Goal: Register for event/course

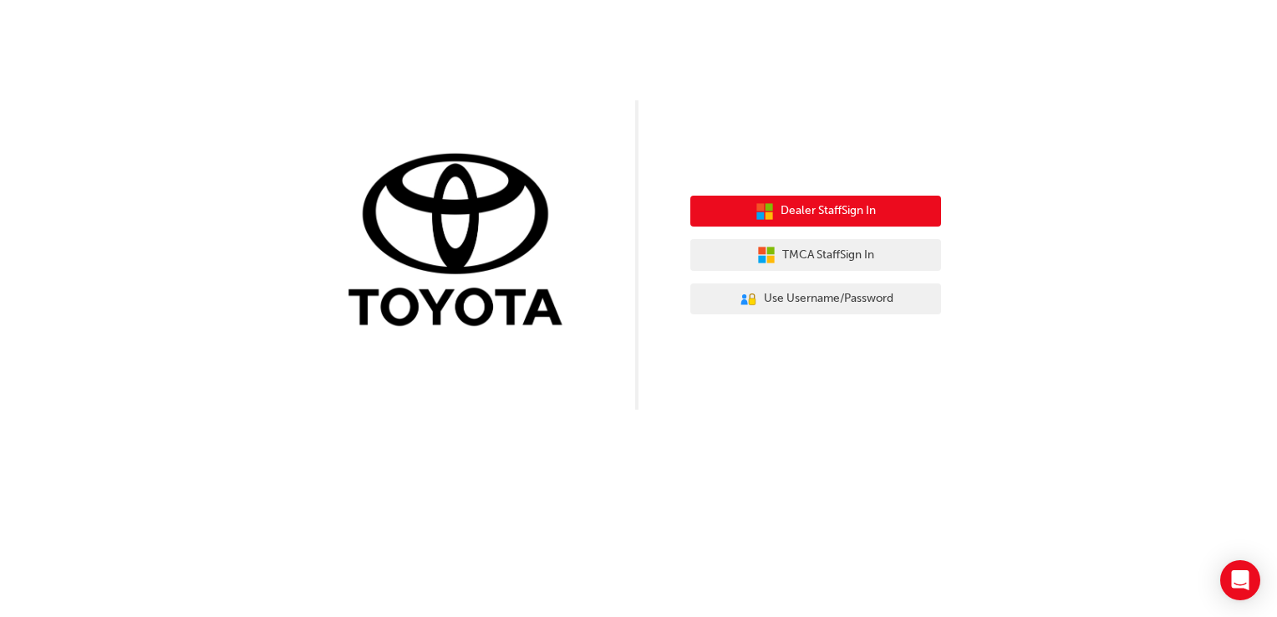
click at [827, 206] on span "Dealer Staff Sign In" at bounding box center [828, 210] width 95 height 19
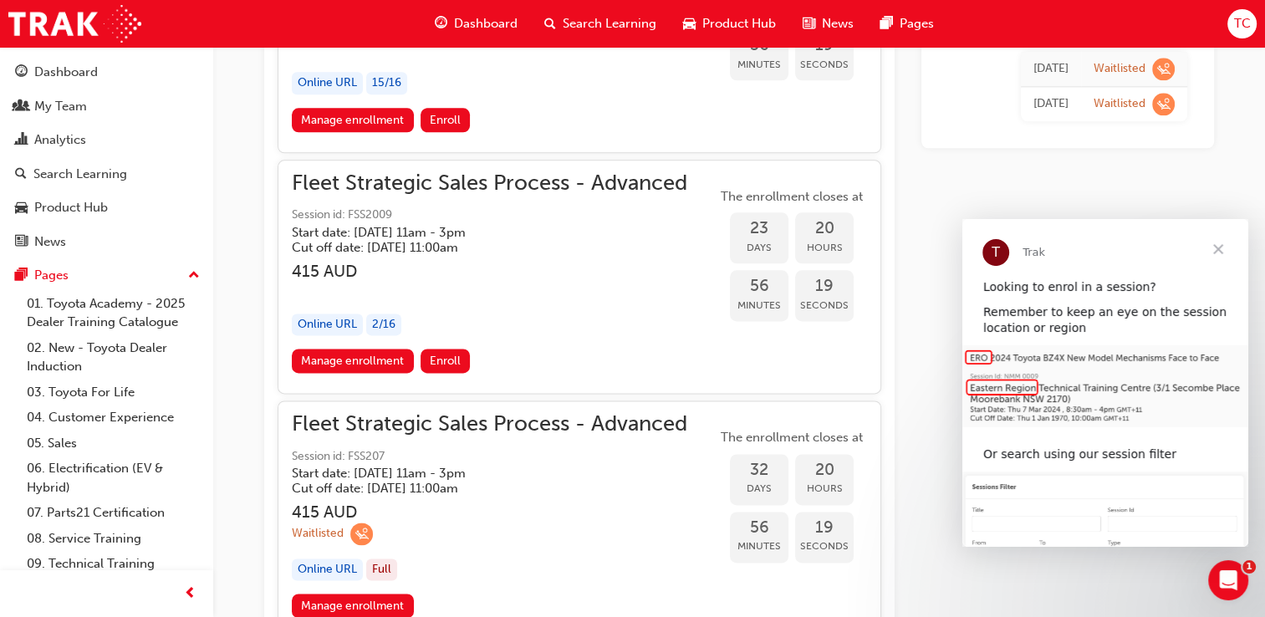
scroll to position [2110, 0]
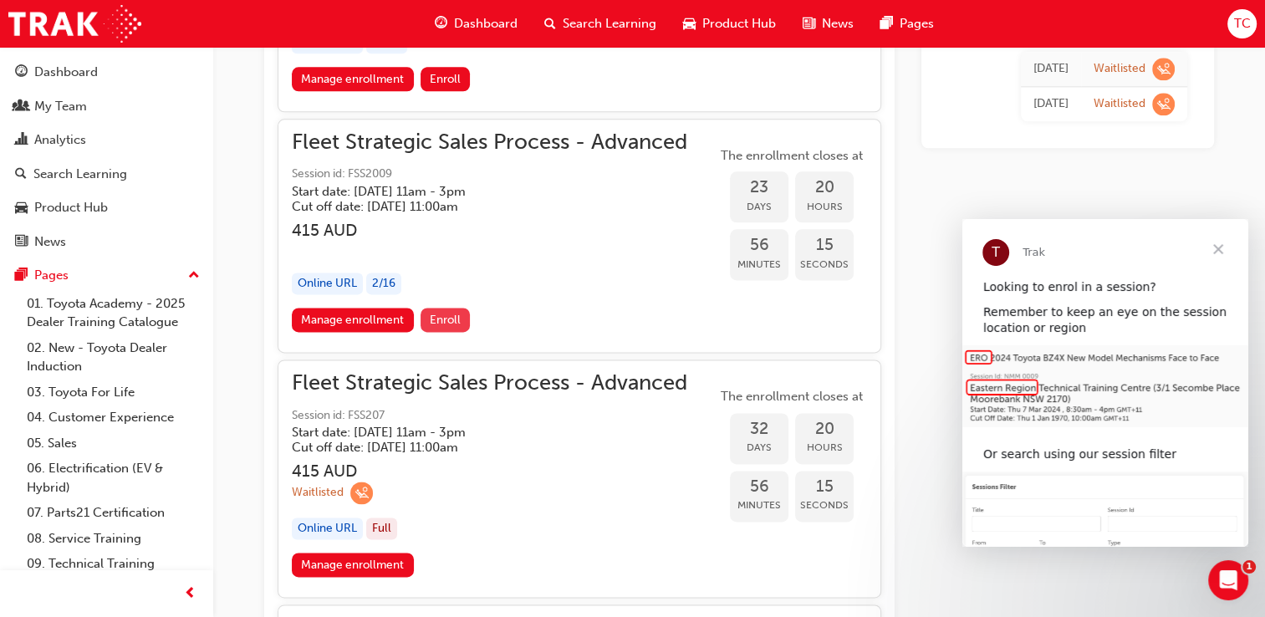
click at [437, 316] on span "Enroll" at bounding box center [445, 320] width 31 height 14
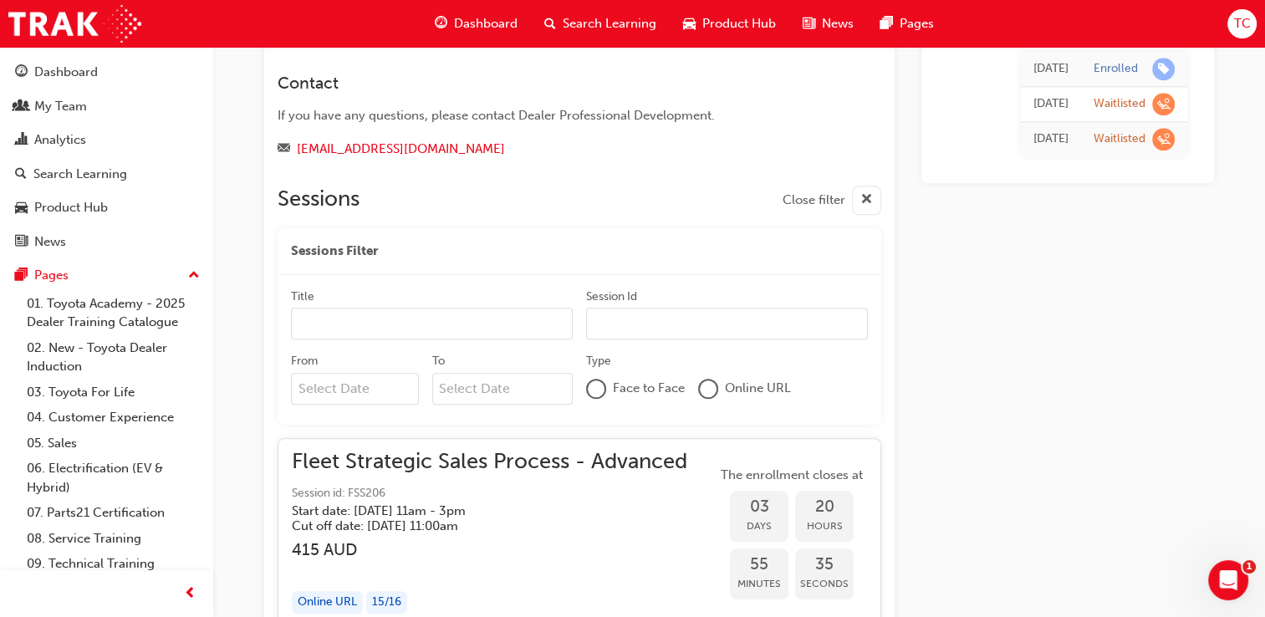
scroll to position [1377, 0]
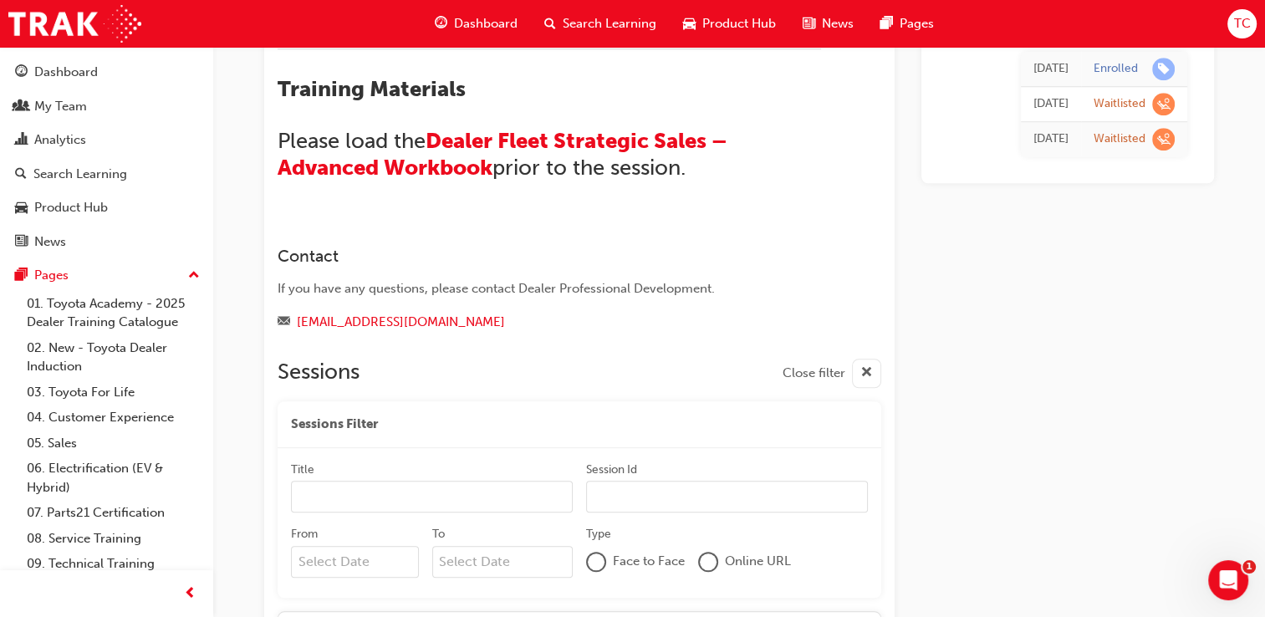
click at [1239, 18] on span "TC" at bounding box center [1241, 23] width 17 height 19
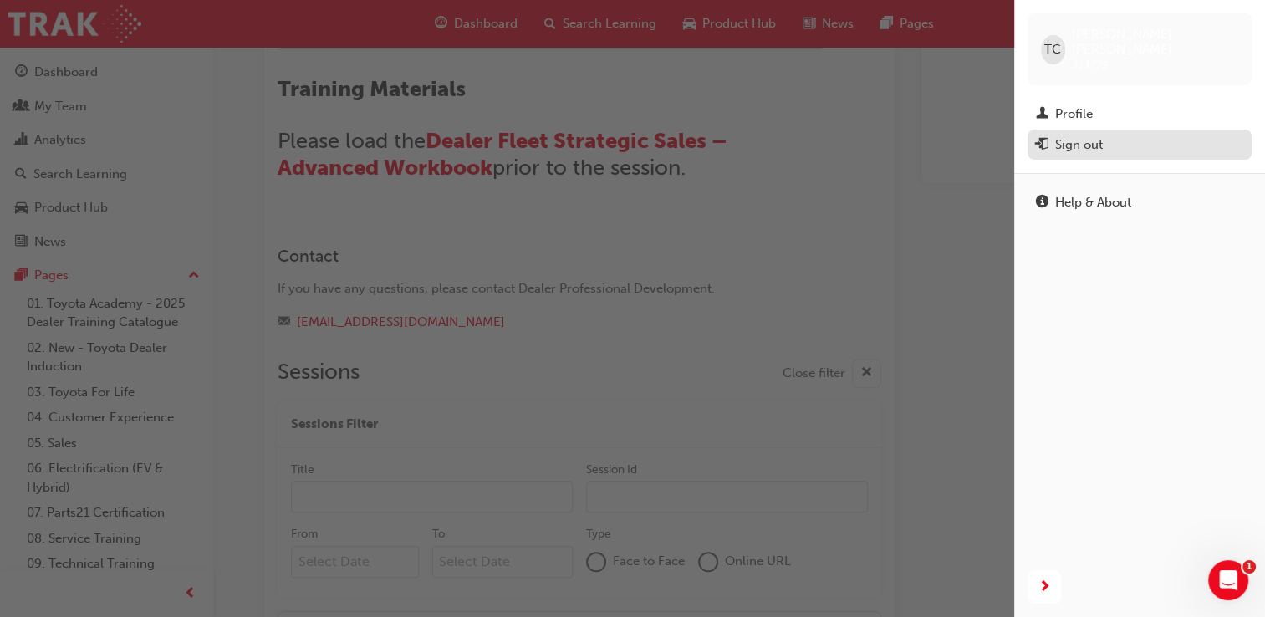
click at [1061, 135] on div "Sign out" at bounding box center [1079, 144] width 48 height 19
